Goal: Information Seeking & Learning: Learn about a topic

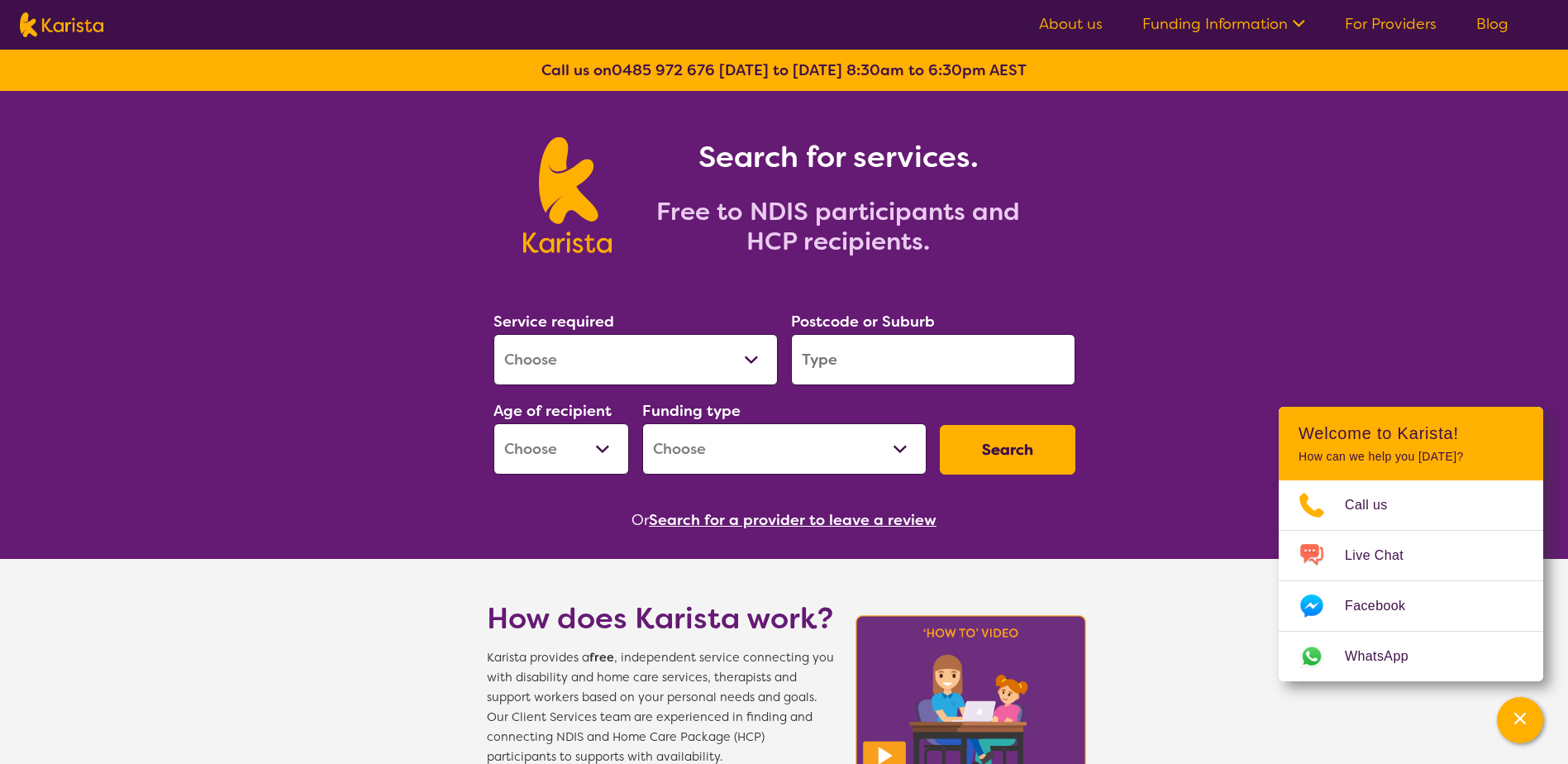
click at [683, 362] on select "Allied Health Assistant Assessment ([MEDICAL_DATA] or [MEDICAL_DATA]) Behaviour…" at bounding box center [635, 359] width 284 height 51
select select "NDIS Plan management"
click at [493, 334] on select "Allied Health Assistant Assessment ([MEDICAL_DATA] or [MEDICAL_DATA]) Behaviour…" at bounding box center [635, 359] width 284 height 51
select select "NDIS"
click at [978, 449] on button "Search" at bounding box center [1007, 449] width 135 height 50
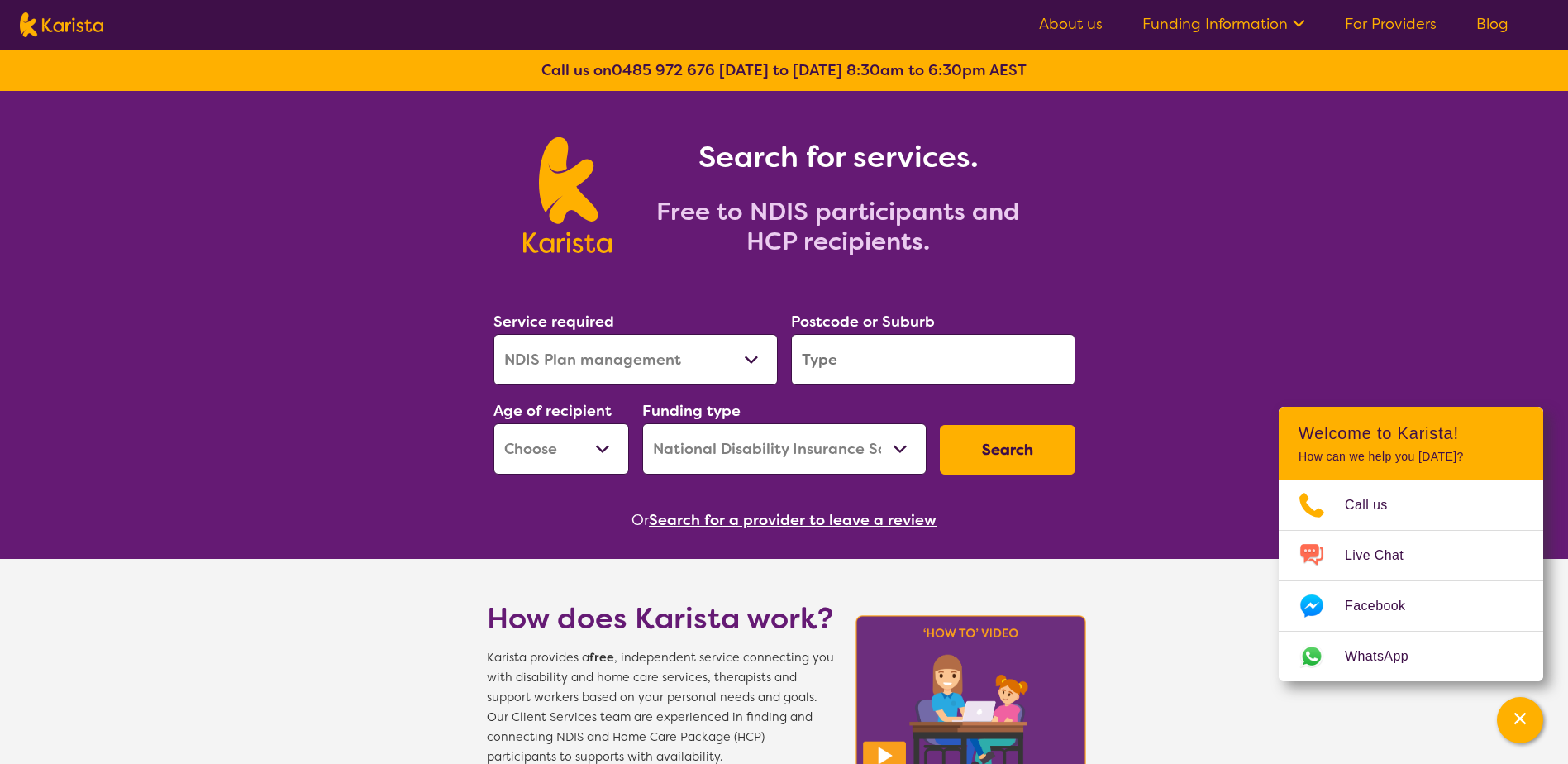
click at [813, 360] on input "search" at bounding box center [932, 359] width 284 height 51
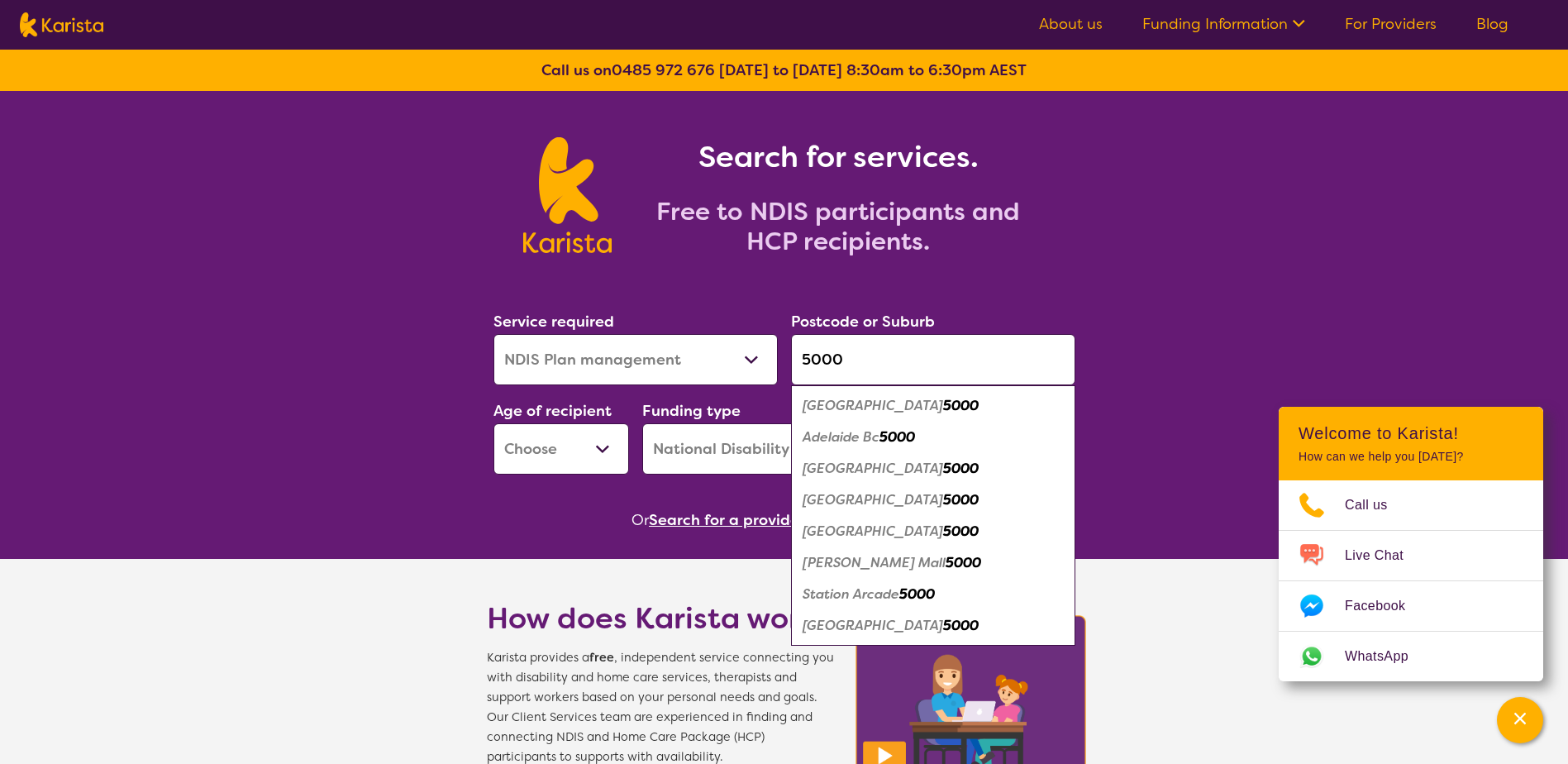
type input "5000"
click at [613, 450] on select "Early Childhood - 0 to 9 Child - 10 to 11 Adolescent - 12 to 17 Adult - 18 to 6…" at bounding box center [561, 448] width 135 height 51
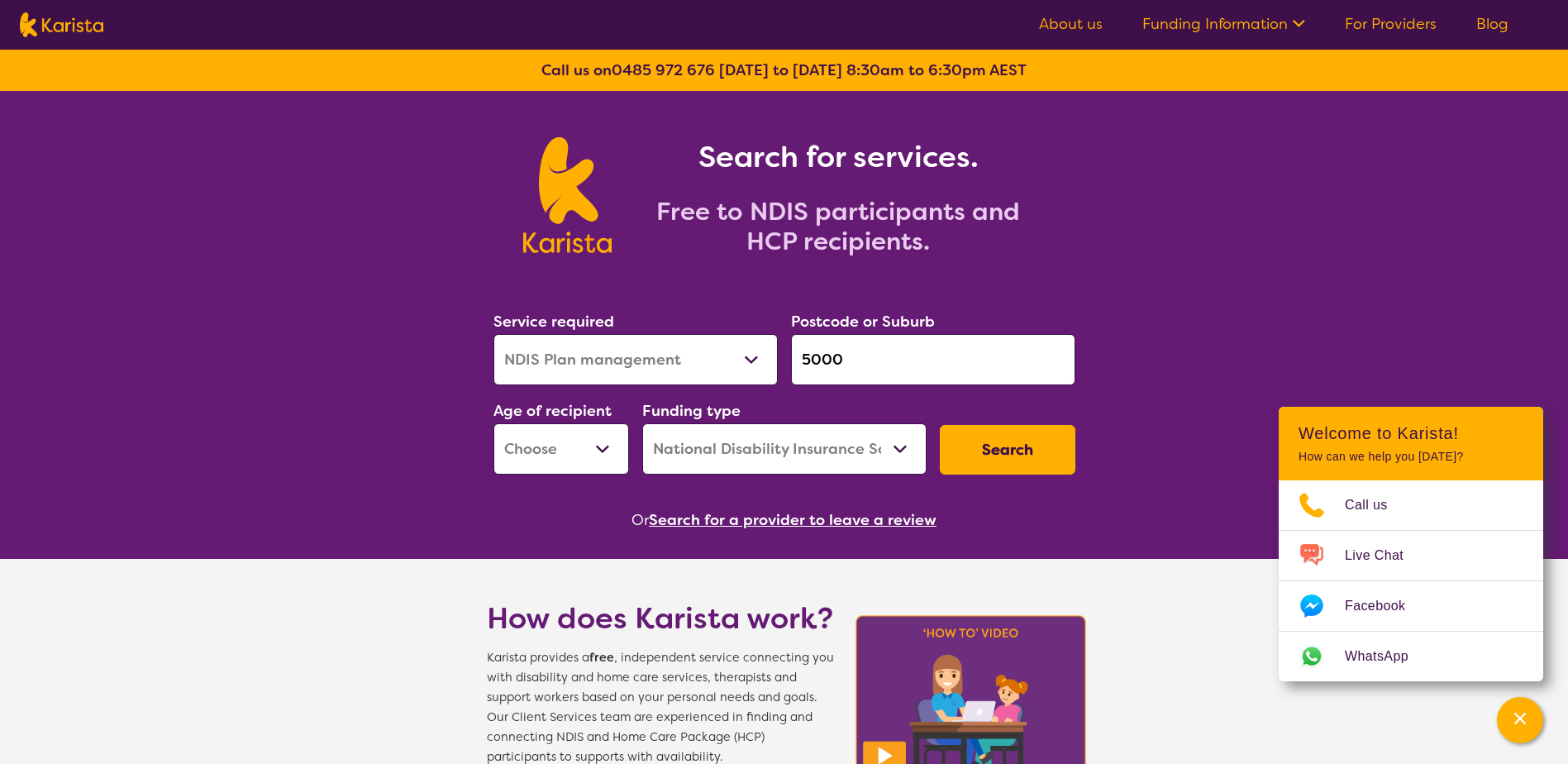
select select "CH"
click at [493, 423] on select "Early Childhood - 0 to 9 Child - 10 to 11 Adolescent - 12 to 17 Adult - 18 to 6…" at bounding box center [561, 448] width 135 height 51
click at [972, 443] on button "Search" at bounding box center [1007, 449] width 135 height 50
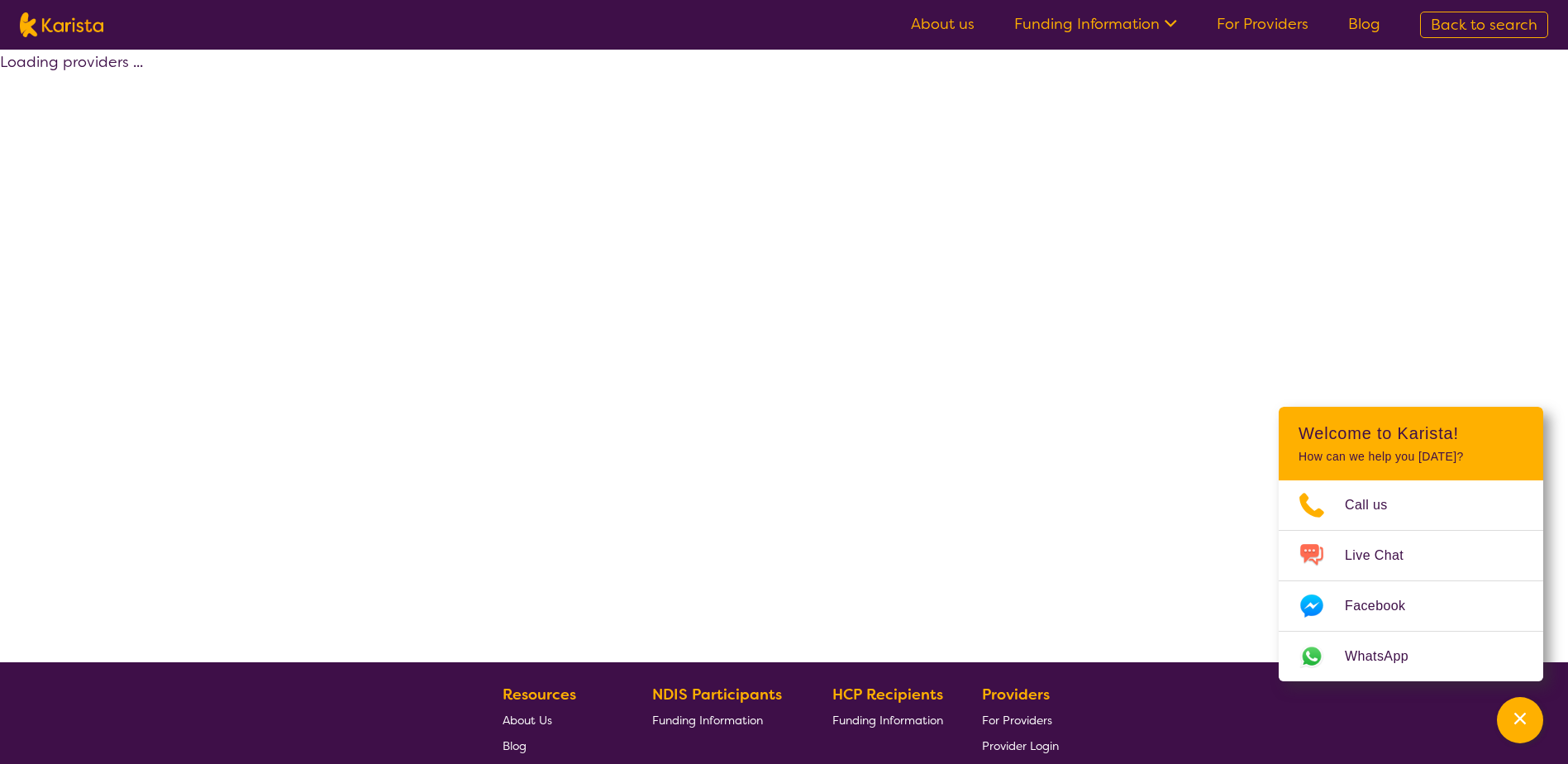
select select "by_score"
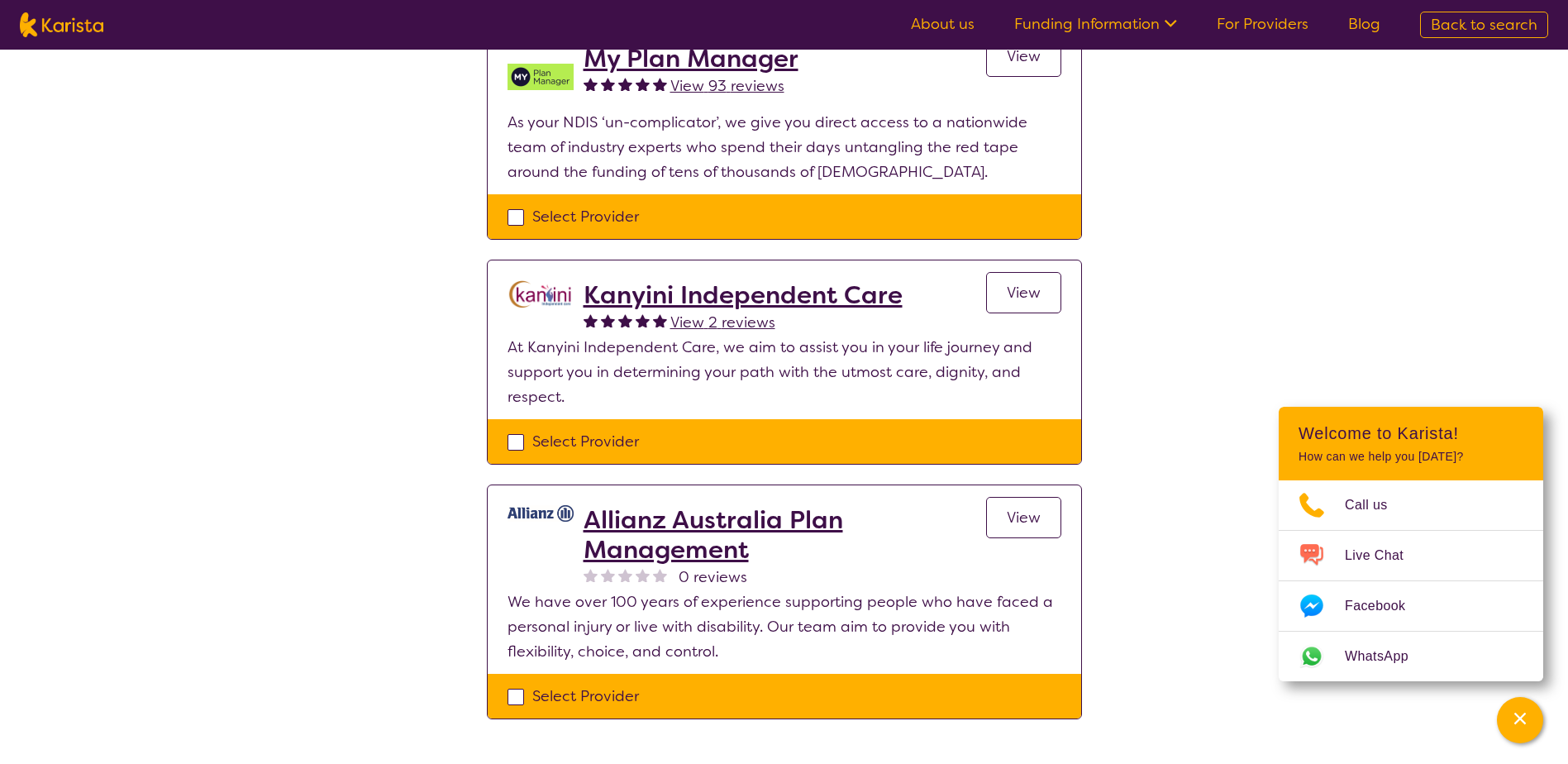
scroll to position [1676, 0]
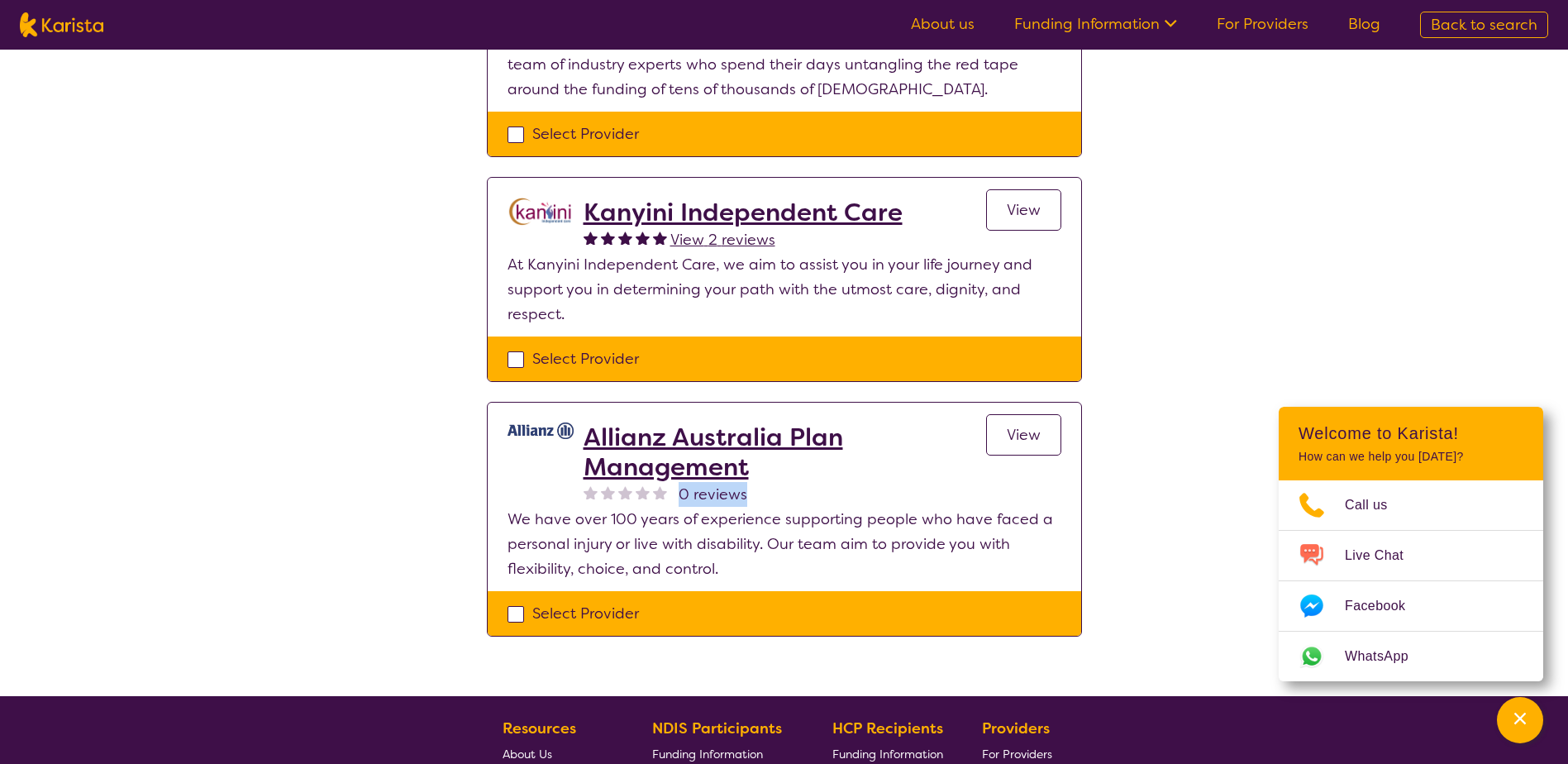
drag, startPoint x: 680, startPoint y: 494, endPoint x: 750, endPoint y: 499, distance: 70.2
click at [750, 499] on div "0 reviews" at bounding box center [784, 494] width 402 height 25
